Goal: Information Seeking & Learning: Learn about a topic

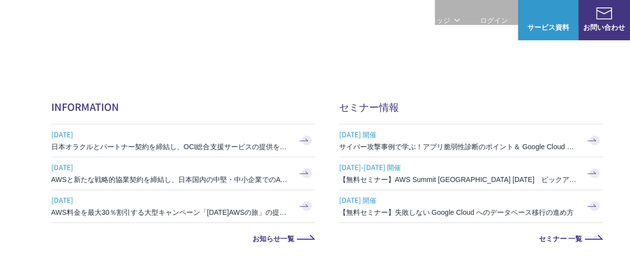
scroll to position [348, 0]
click at [363, 132] on link "マネージドセキュリティサービス" at bounding box center [360, 129] width 105 height 10
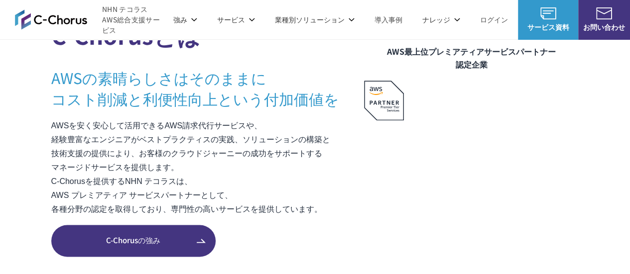
scroll to position [622, 0]
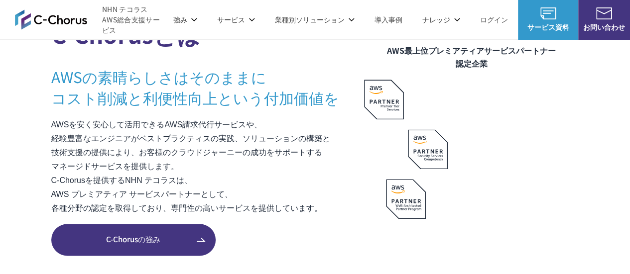
click at [241, 21] on p "サービス" at bounding box center [236, 19] width 38 height 10
click at [225, 22] on p "サービス" at bounding box center [236, 19] width 38 height 10
click at [196, 22] on p "強み" at bounding box center [185, 19] width 24 height 10
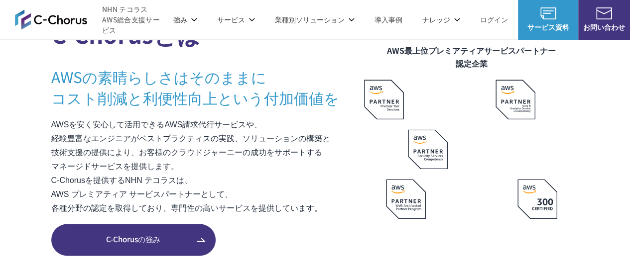
click at [184, 21] on p "強み" at bounding box center [185, 19] width 24 height 10
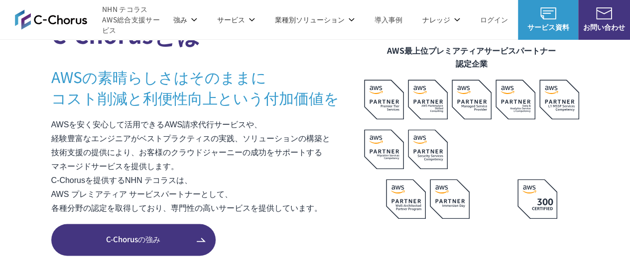
click at [34, 20] on img at bounding box center [51, 19] width 72 height 20
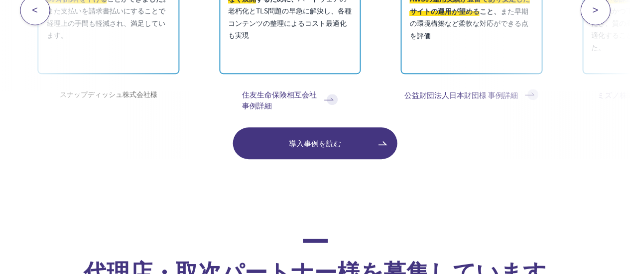
scroll to position [5944, 0]
